Goal: Information Seeking & Learning: Learn about a topic

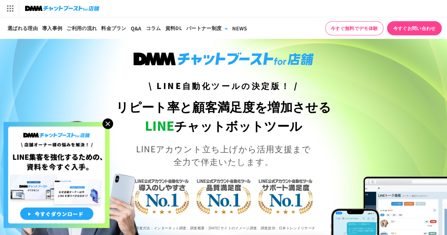
click at [112, 121] on img at bounding box center [107, 123] width 11 height 11
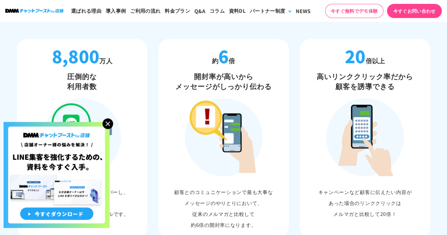
scroll to position [404, 0]
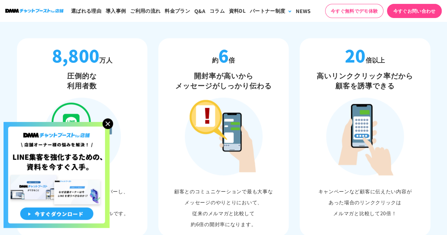
click at [108, 123] on img at bounding box center [107, 123] width 11 height 11
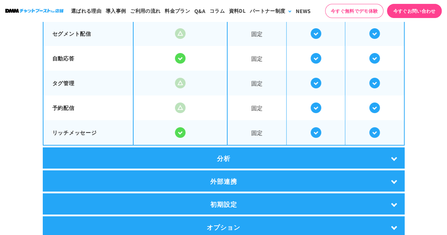
scroll to position [1315, 0]
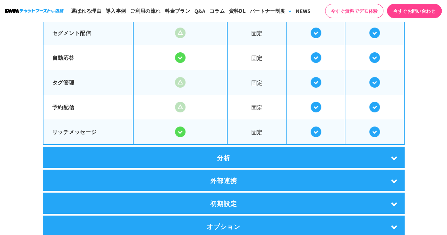
click at [319, 149] on div "分析" at bounding box center [224, 157] width 362 height 21
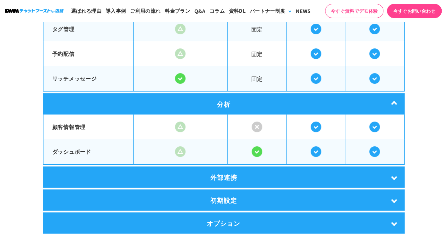
scroll to position [1368, 0]
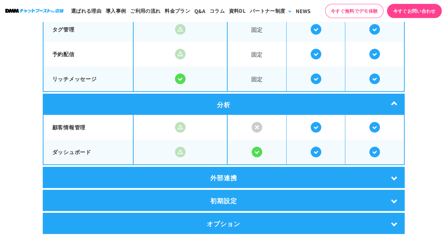
click at [285, 178] on div "外部連携" at bounding box center [224, 177] width 362 height 21
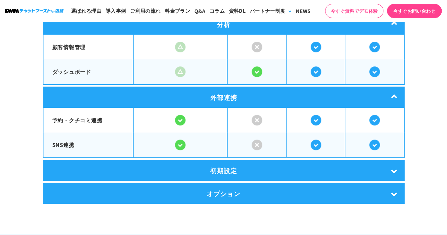
scroll to position [1449, 0]
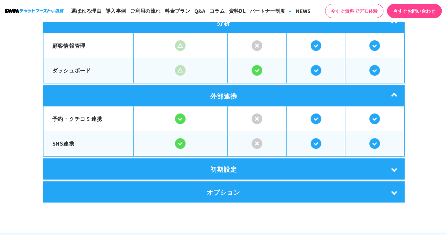
click at [177, 65] on img at bounding box center [180, 70] width 11 height 11
click at [231, 163] on div "初期設定" at bounding box center [224, 168] width 362 height 21
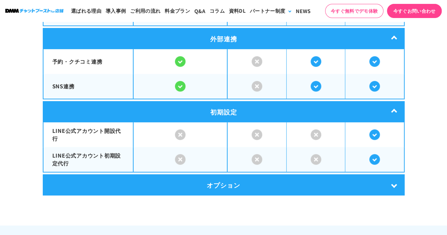
scroll to position [1509, 0]
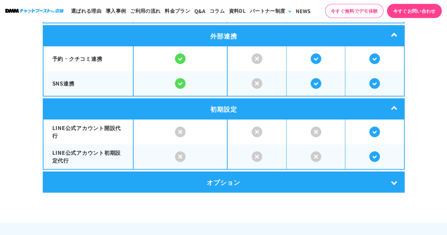
click at [240, 182] on div "オプション" at bounding box center [224, 181] width 362 height 21
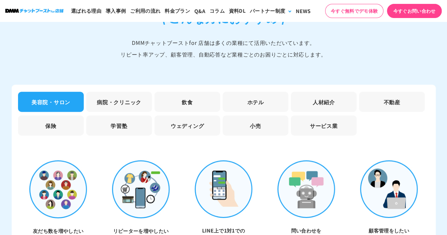
scroll to position [2153, 0]
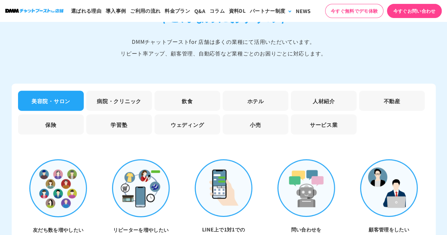
click at [190, 94] on li "飲食" at bounding box center [187, 101] width 66 height 20
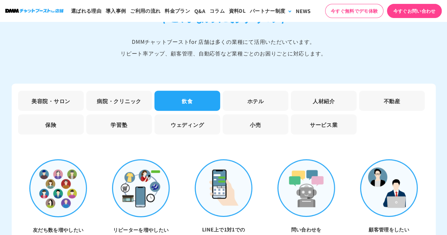
click at [372, 95] on li "不動産" at bounding box center [392, 101] width 66 height 20
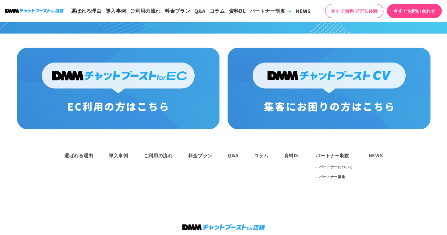
scroll to position [3893, 0]
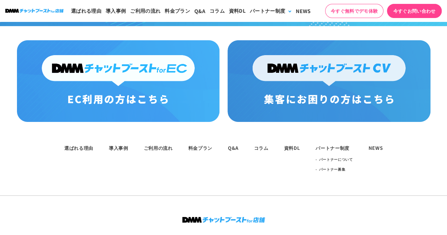
click at [159, 60] on img at bounding box center [118, 81] width 202 height 82
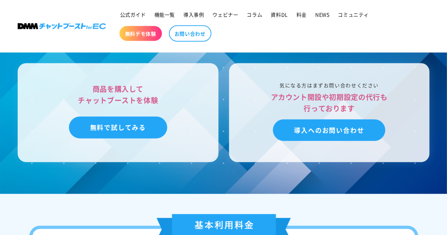
scroll to position [2155, 0]
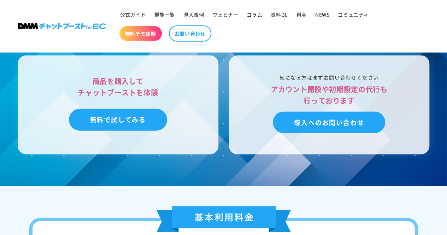
scroll to position [2157, 0]
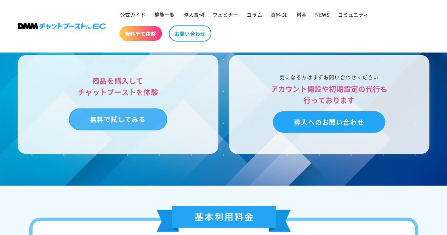
click at [157, 126] on link "無料で試してみる" at bounding box center [118, 119] width 98 height 22
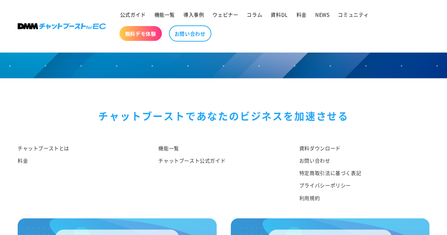
scroll to position [1071, 0]
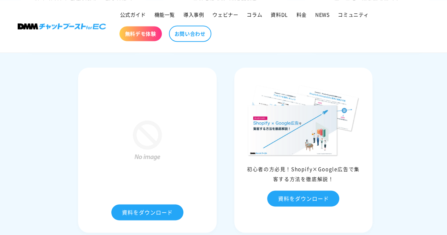
scroll to position [3228, 0]
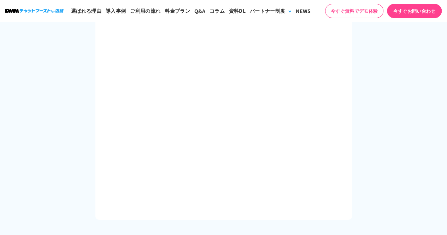
scroll to position [1163, 0]
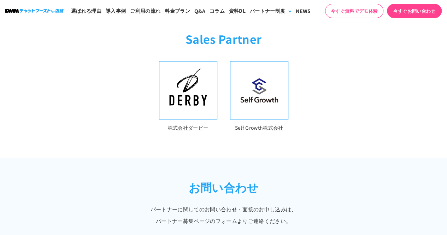
scroll to position [264, 0]
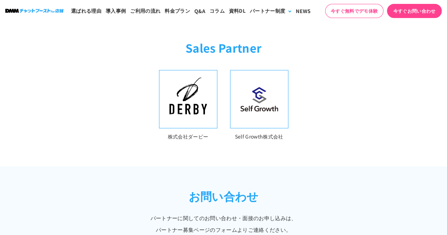
click at [267, 99] on img at bounding box center [259, 99] width 49 height 36
click at [266, 129] on li "Self Growth株式会社" at bounding box center [259, 105] width 58 height 71
